Goal: Task Accomplishment & Management: Use online tool/utility

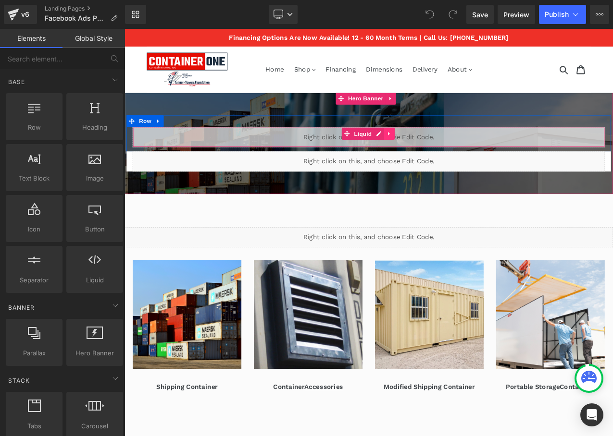
click at [438, 152] on icon at bounding box center [439, 154] width 2 height 4
click at [379, 166] on div "Liquid" at bounding box center [415, 158] width 562 height 24
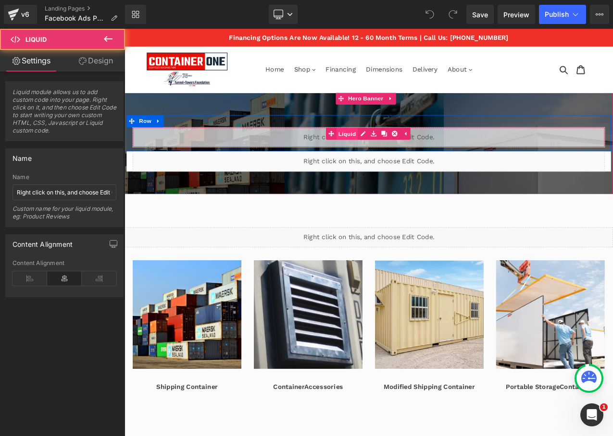
click at [393, 160] on span "Liquid" at bounding box center [390, 154] width 26 height 14
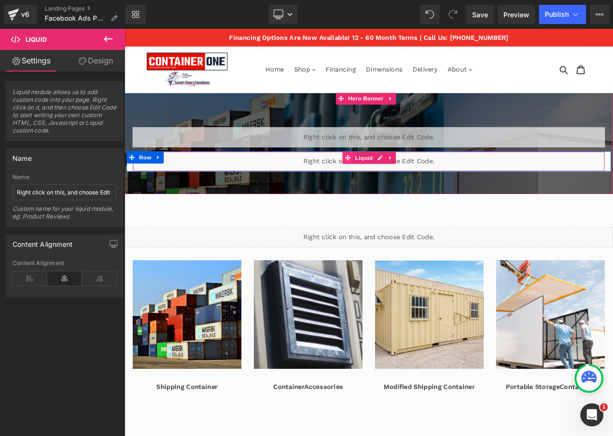
click at [390, 183] on span at bounding box center [390, 182] width 12 height 14
click at [421, 181] on div "Liquid" at bounding box center [415, 187] width 562 height 24
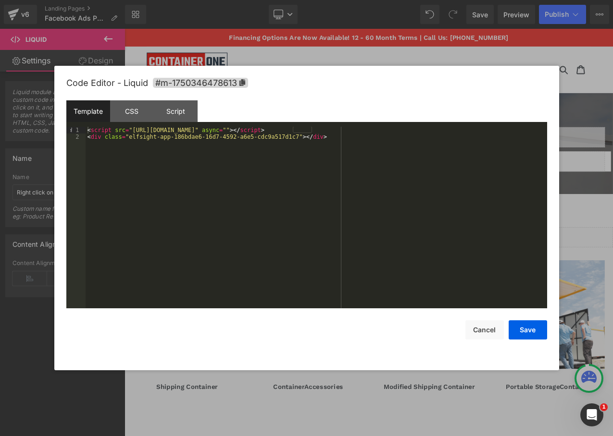
click at [17, 159] on div "Save Cancel" at bounding box center [12, 154] width 10 height 12
click at [32, 159] on button "Cancel" at bounding box center [24, 154] width 15 height 12
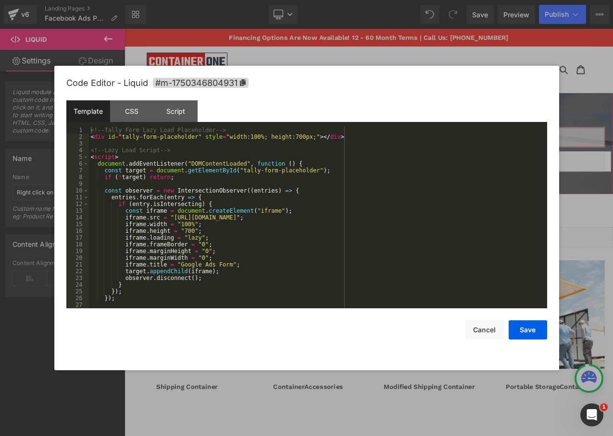
click at [425, 152] on div "Liquid" at bounding box center [415, 158] width 562 height 24
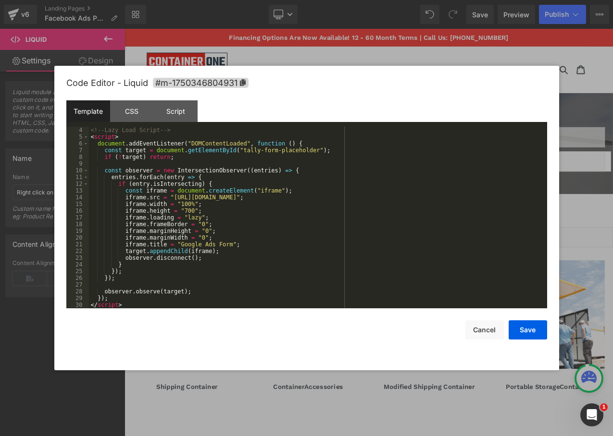
scroll to position [20, 0]
click at [258, 89] on div "<!-- Lazy Load Script --> < script > document . addEventListener ( "DOMContentL…" at bounding box center [282, 83] width 48 height 12
click at [371, 421] on button "Save" at bounding box center [353, 427] width 36 height 12
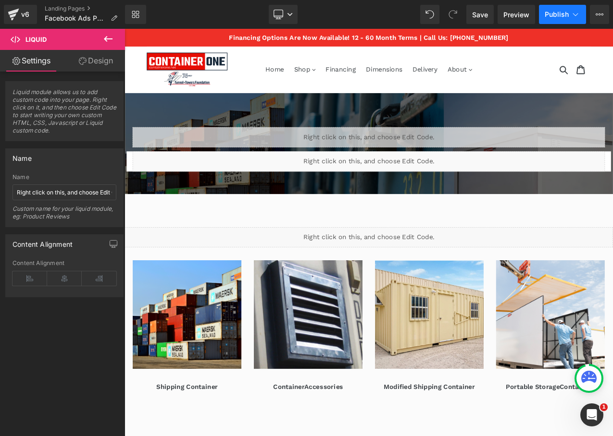
click at [544, 18] on span "Publish" at bounding box center [556, 15] width 24 height 8
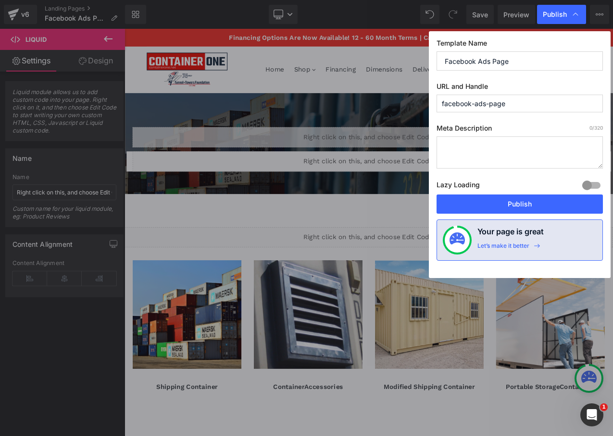
drag, startPoint x: 508, startPoint y: 100, endPoint x: 471, endPoint y: 104, distance: 36.7
type input "facebook"
click at [513, 205] on button "Publish" at bounding box center [519, 204] width 166 height 19
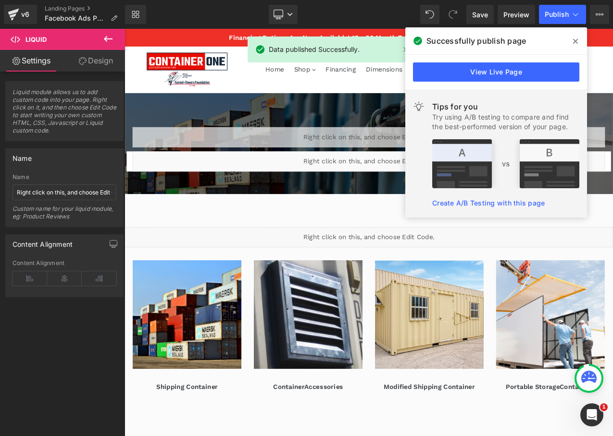
click at [0, 0] on span at bounding box center [0, 0] width 0 height 0
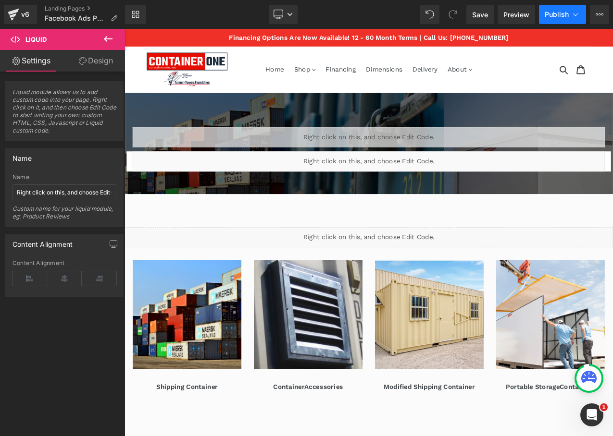
click at [557, 18] on span "Publish" at bounding box center [556, 15] width 24 height 8
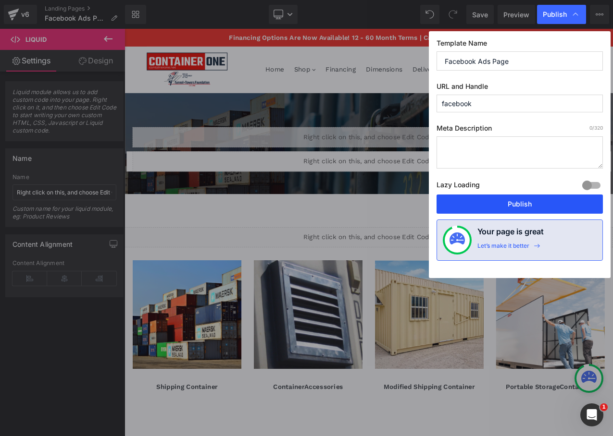
click at [0, 0] on button "Publish" at bounding box center [0, 0] width 0 height 0
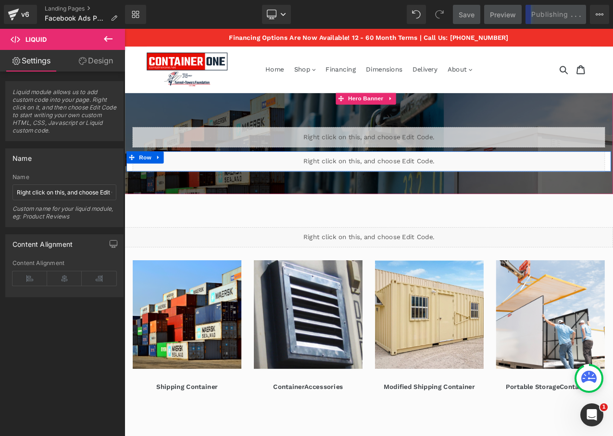
click at [426, 184] on icon at bounding box center [425, 183] width 5 height 6
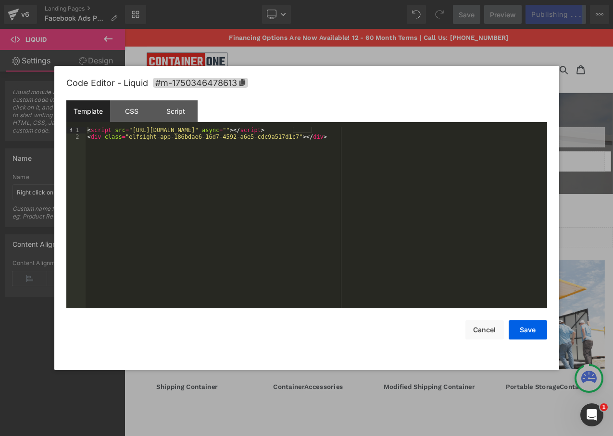
click at [0, 0] on div "Code Editor - Liquid #m-1750346478613 Template CSS Script Data 1 2 < script src…" at bounding box center [0, 0] width 0 height 0
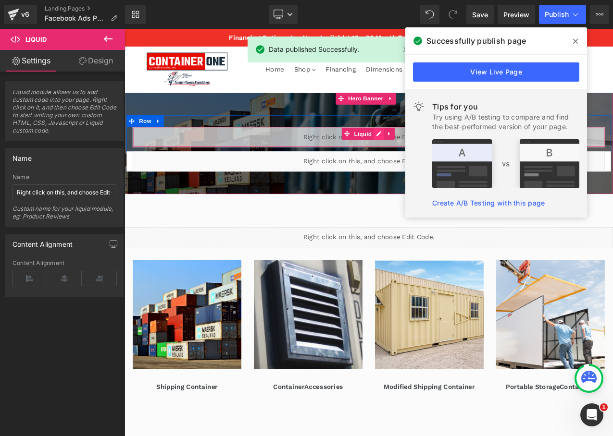
click at [425, 156] on div "Liquid" at bounding box center [415, 158] width 562 height 24
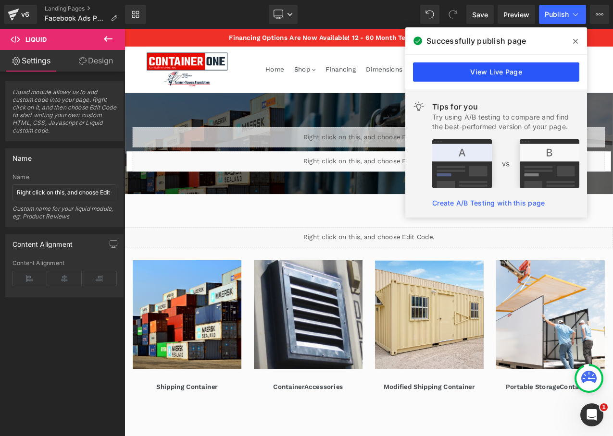
click at [543, 67] on link "View Live Page" at bounding box center [496, 71] width 166 height 19
